Goal: Task Accomplishment & Management: Use online tool/utility

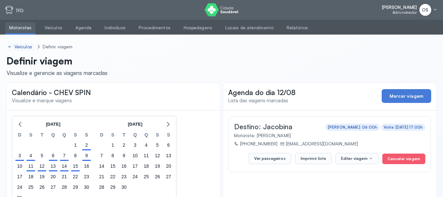
click at [28, 44] on div "Veículos" at bounding box center [23, 47] width 19 height 6
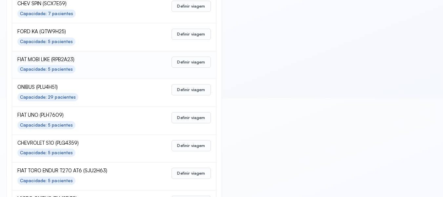
scroll to position [262, 0]
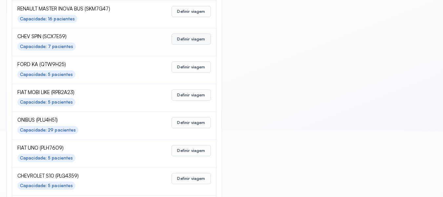
click at [200, 41] on button "Definir viagem" at bounding box center [191, 38] width 39 height 11
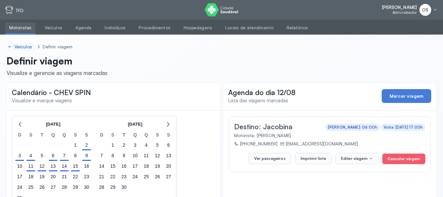
click at [27, 47] on div "Veículos" at bounding box center [23, 47] width 19 height 6
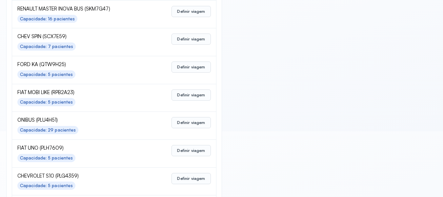
scroll to position [229, 0]
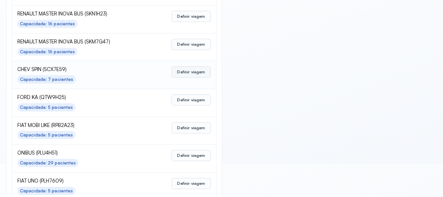
click at [187, 69] on button "Definir viagem" at bounding box center [191, 71] width 39 height 11
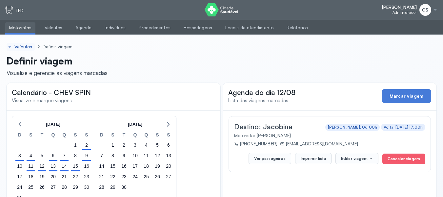
click at [19, 47] on div "Veículos" at bounding box center [23, 47] width 19 height 6
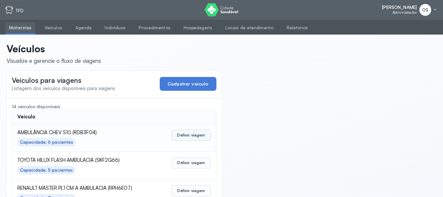
click at [195, 133] on button "Definir viagem" at bounding box center [191, 134] width 39 height 11
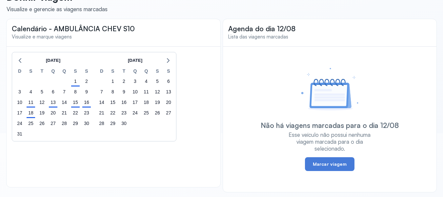
scroll to position [65, 0]
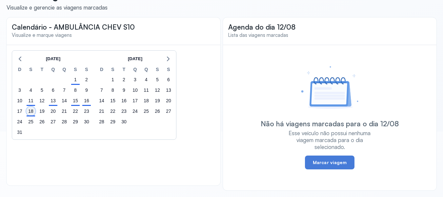
click at [31, 113] on div "18" at bounding box center [30, 110] width 9 height 9
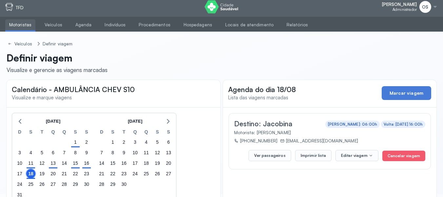
scroll to position [0, 0]
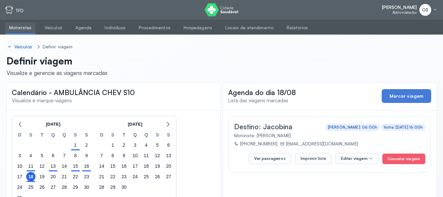
click at [19, 47] on div "Veículos" at bounding box center [23, 47] width 19 height 6
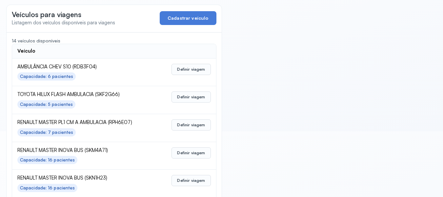
scroll to position [98, 0]
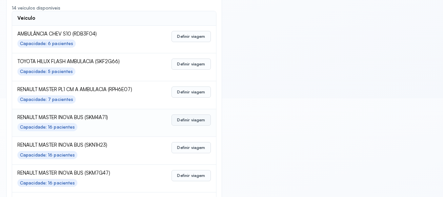
click at [190, 117] on button "Definir viagem" at bounding box center [191, 119] width 39 height 11
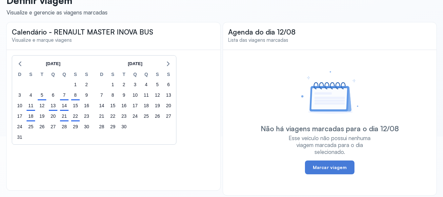
scroll to position [65, 0]
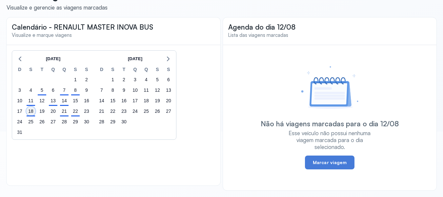
click at [30, 112] on div "18" at bounding box center [30, 110] width 9 height 9
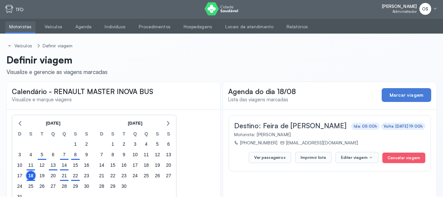
scroll to position [0, 0]
